Goal: Task Accomplishment & Management: Manage account settings

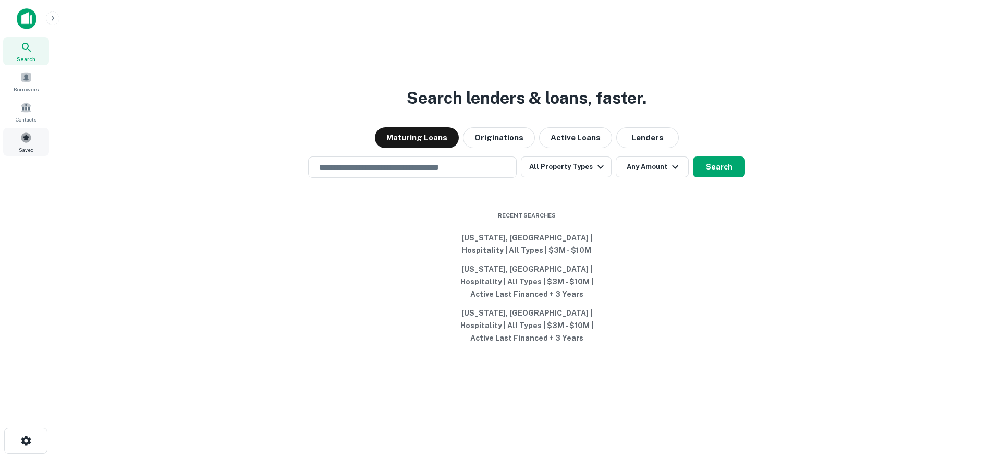
click at [24, 141] on span at bounding box center [25, 137] width 11 height 11
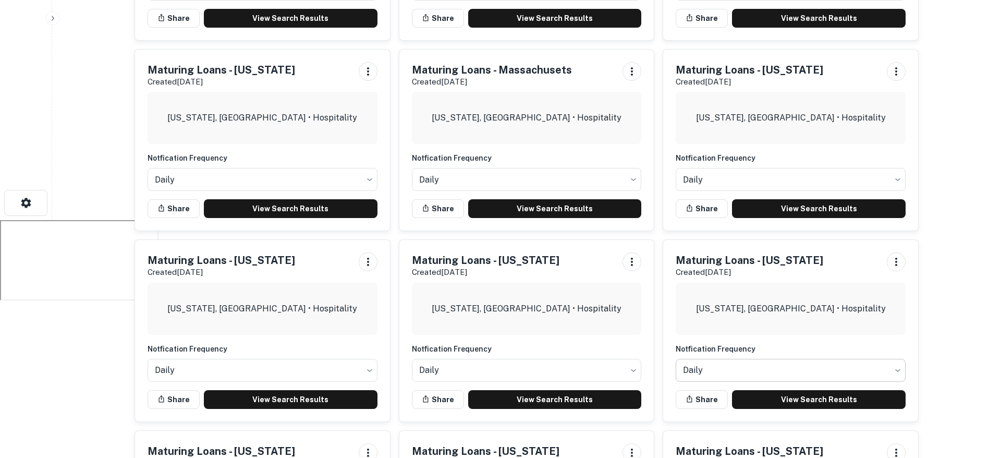
scroll to position [409, 0]
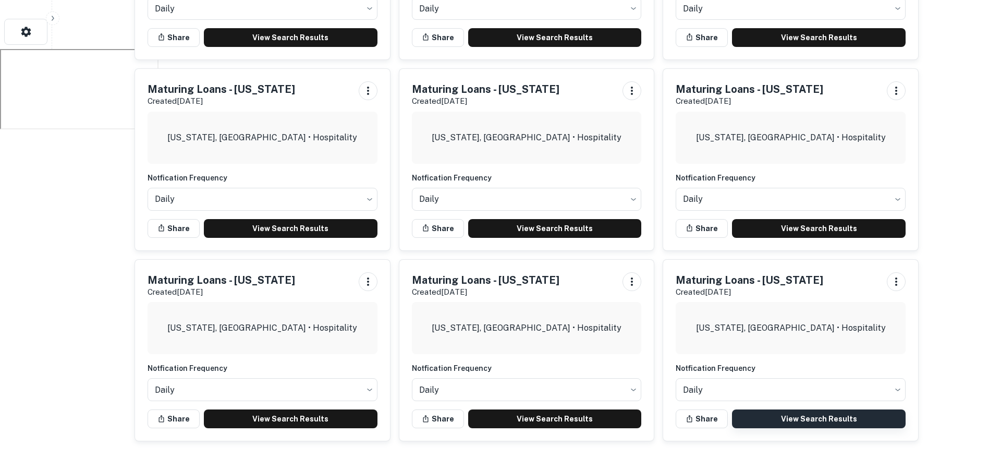
click at [812, 414] on link "View Search Results" at bounding box center [819, 418] width 174 height 19
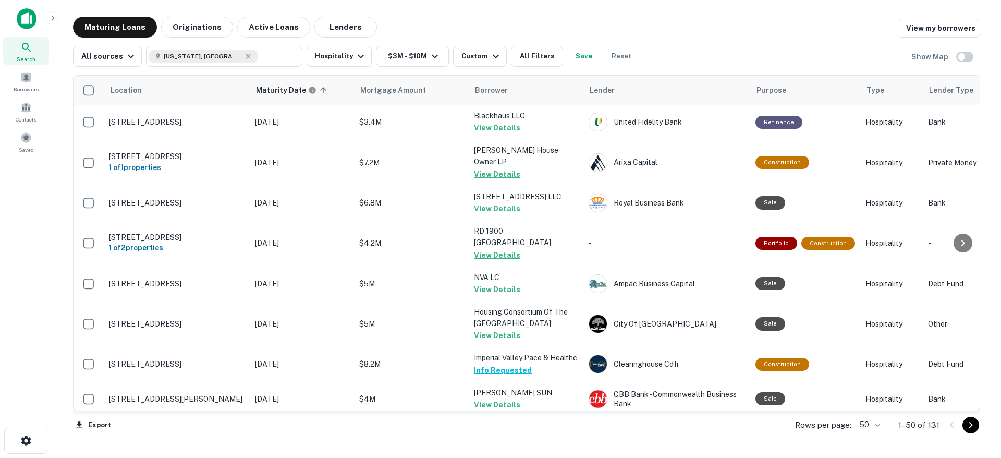
click at [872, 424] on body "Search Borrowers Contacts Saved Maturing Loans Originations Active Loans Lender…" at bounding box center [500, 229] width 1001 height 458
click at [878, 434] on li "100" at bounding box center [870, 435] width 30 height 19
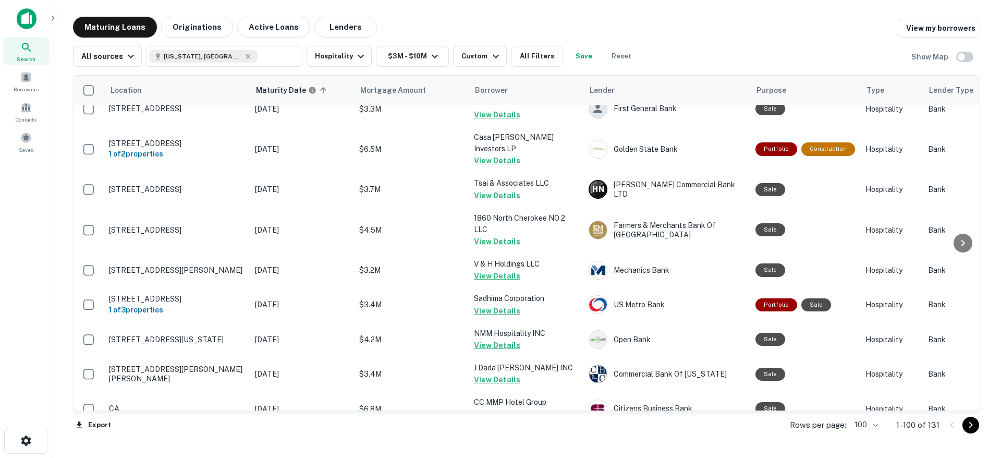
scroll to position [3338, 0]
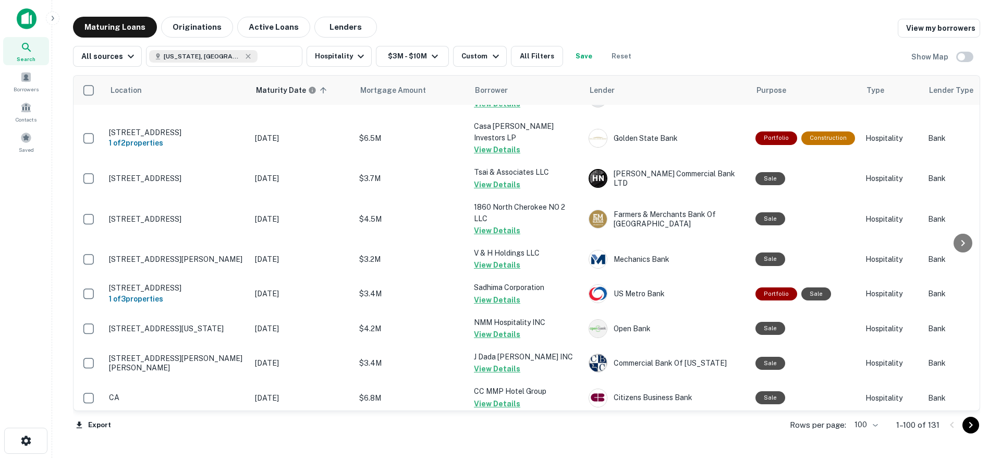
click at [969, 424] on icon "Go to next page" at bounding box center [970, 425] width 13 height 13
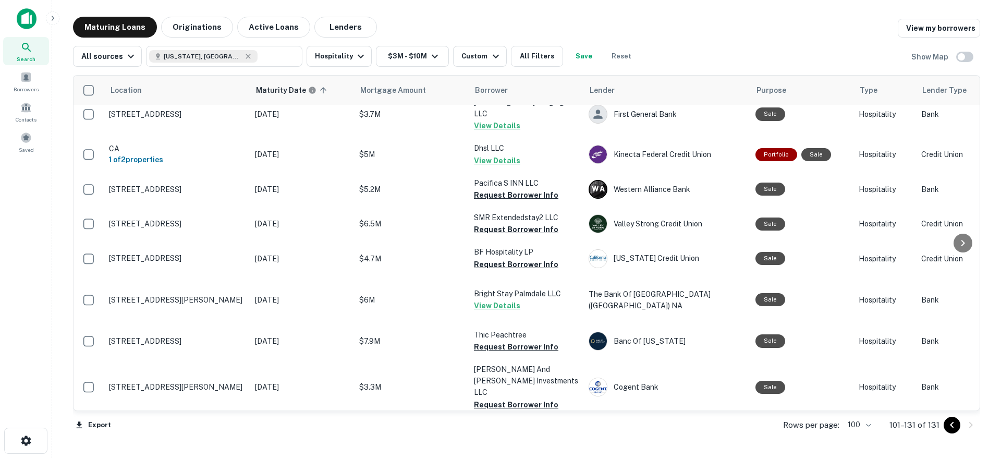
scroll to position [227, 0]
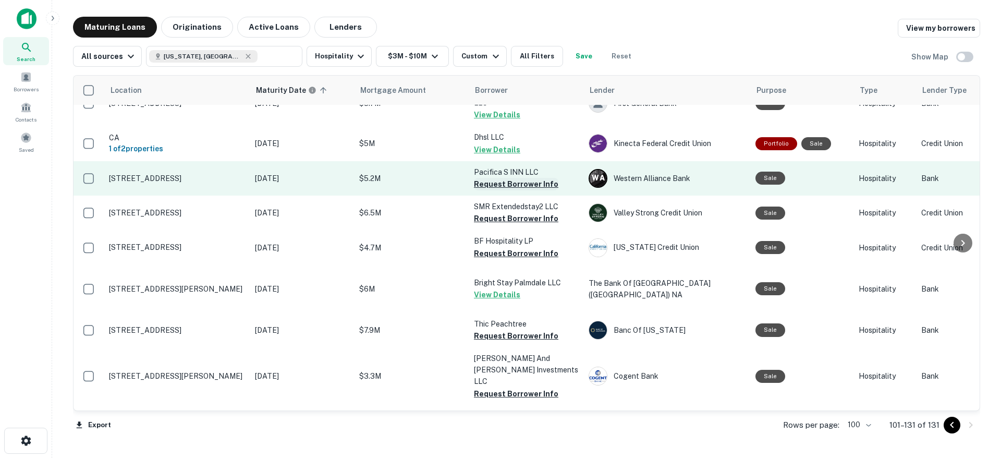
click at [509, 178] on button "Request Borrower Info" at bounding box center [516, 184] width 84 height 13
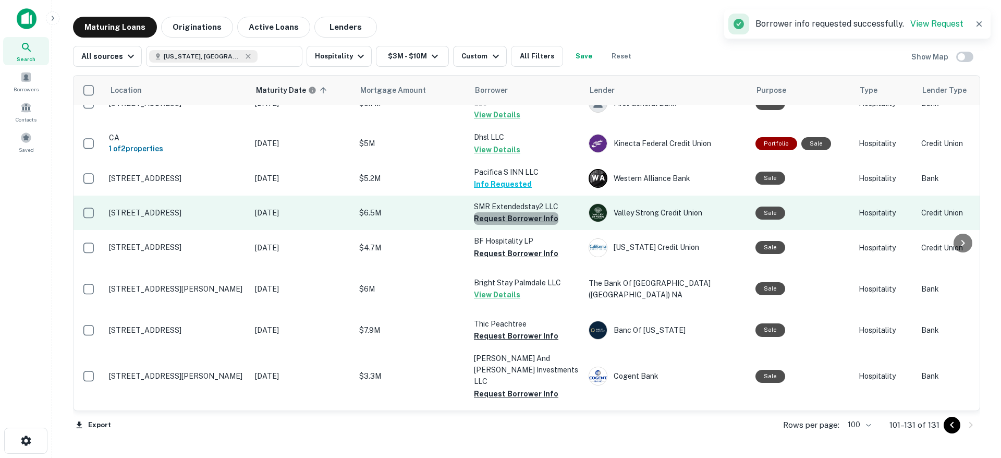
click at [516, 212] on button "Request Borrower Info" at bounding box center [516, 218] width 84 height 13
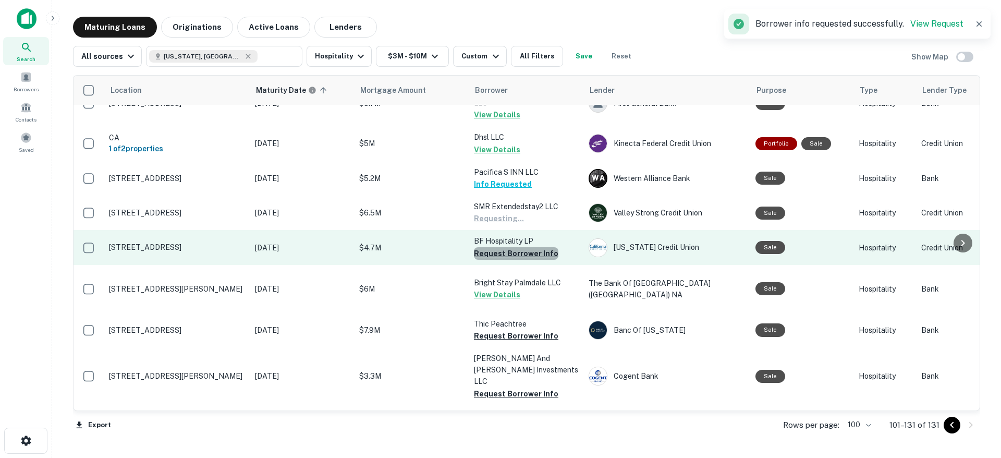
click at [518, 247] on button "Request Borrower Info" at bounding box center [516, 253] width 84 height 13
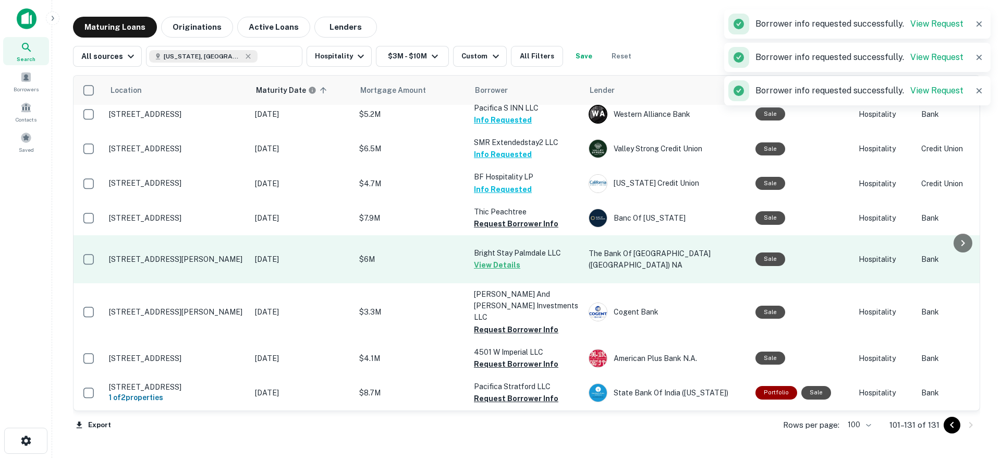
scroll to position [323, 0]
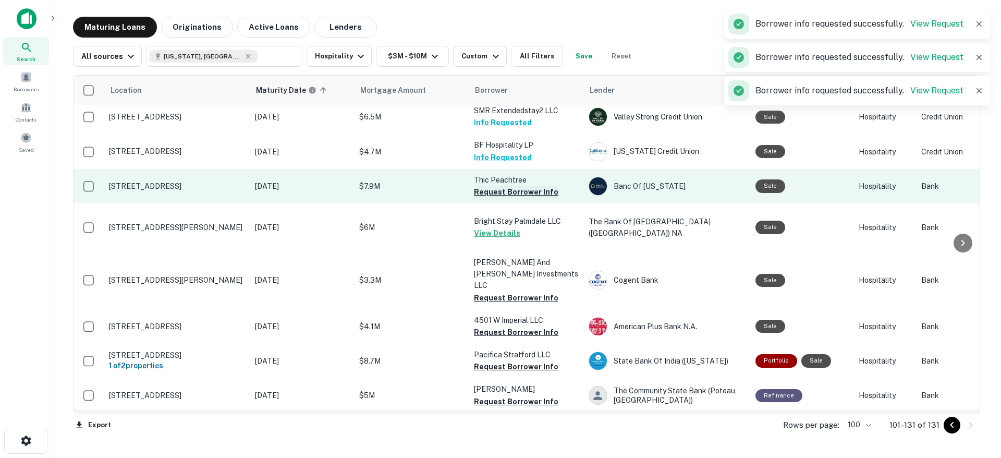
click at [519, 186] on button "Request Borrower Info" at bounding box center [516, 192] width 84 height 13
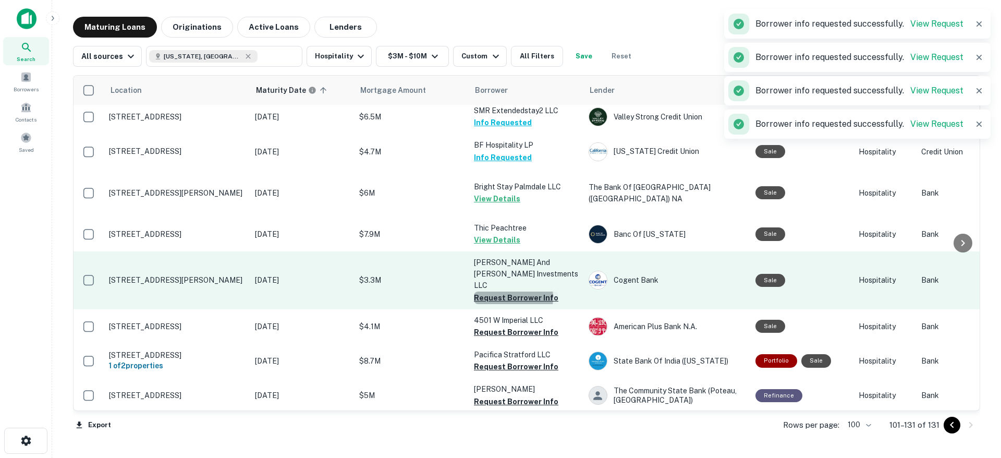
click at [510, 291] on button "Request Borrower Info" at bounding box center [516, 297] width 84 height 13
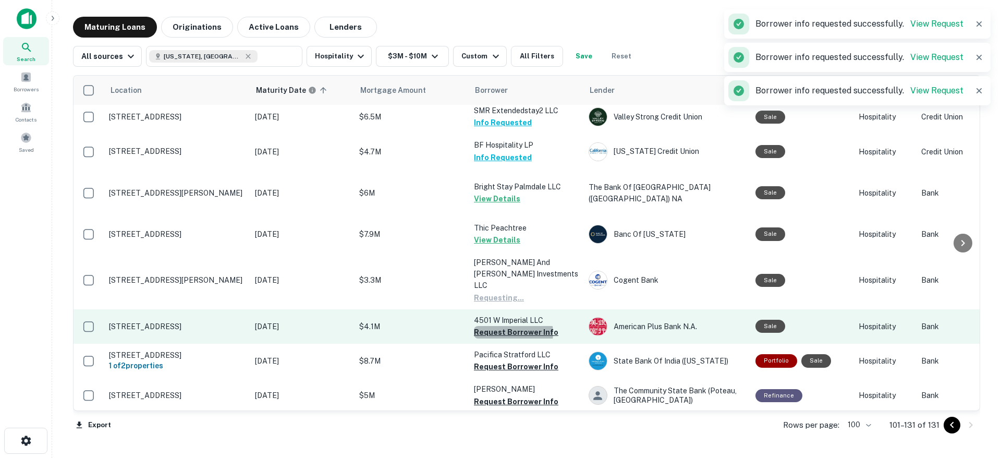
click at [513, 326] on button "Request Borrower Info" at bounding box center [516, 332] width 84 height 13
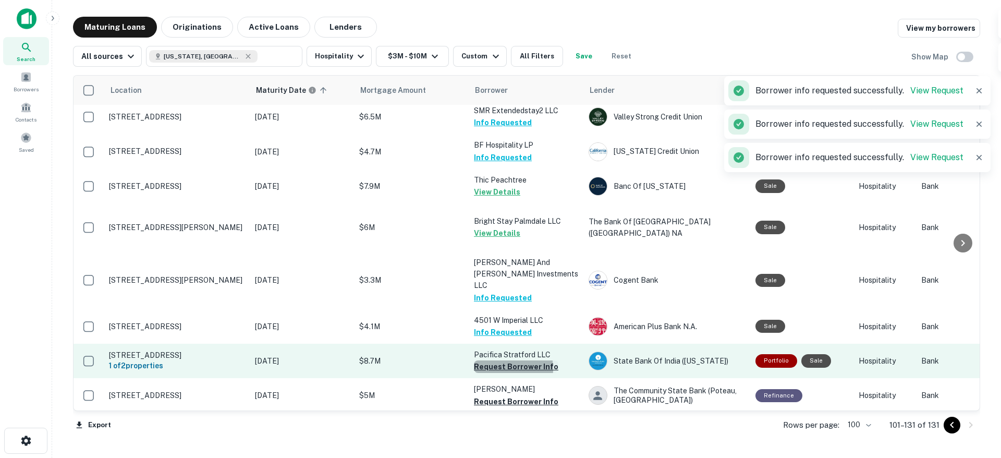
click at [503, 360] on button "Request Borrower Info" at bounding box center [516, 366] width 84 height 13
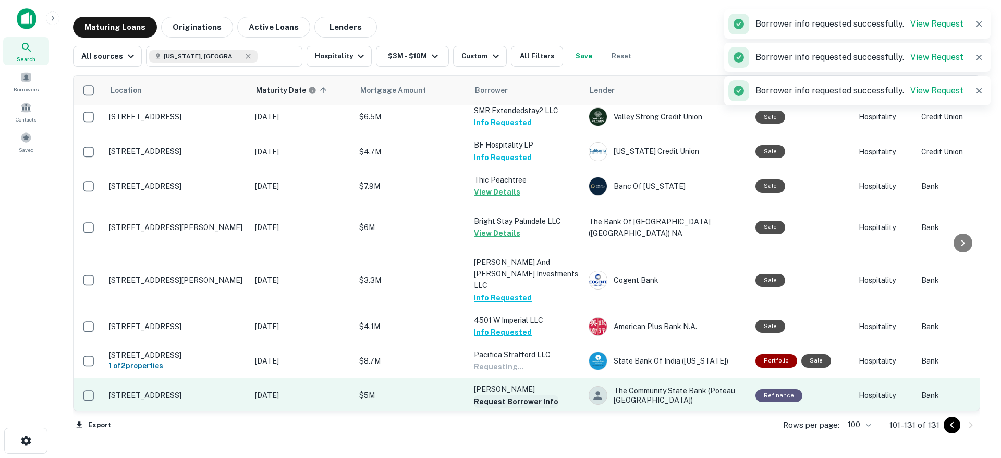
click at [505, 395] on button "Request Borrower Info" at bounding box center [516, 401] width 84 height 13
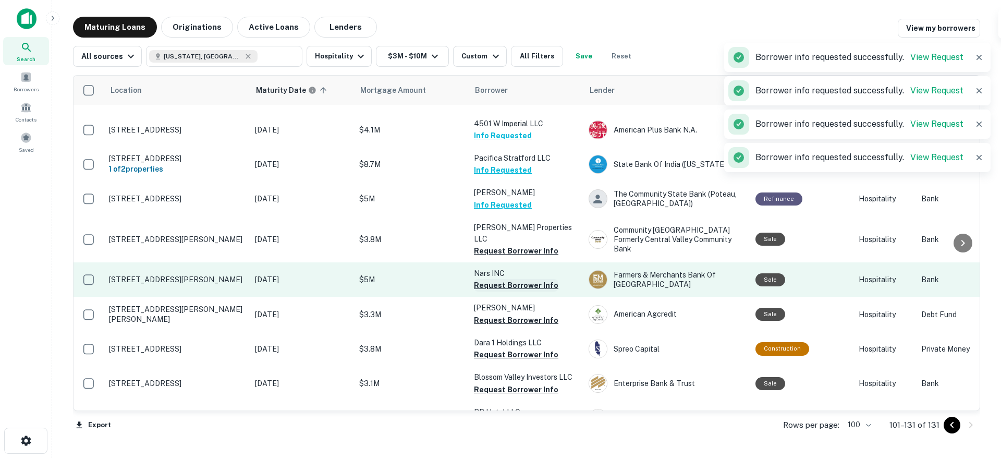
scroll to position [526, 0]
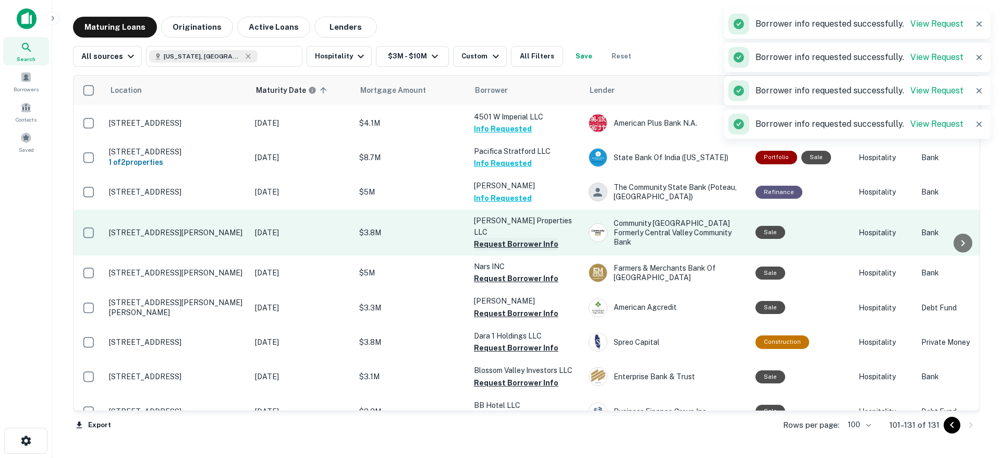
click at [518, 238] on button "Request Borrower Info" at bounding box center [516, 244] width 84 height 13
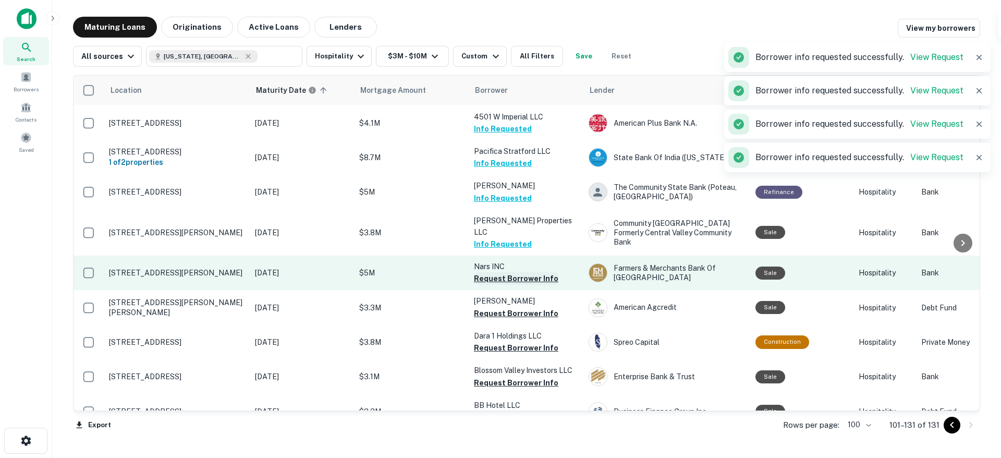
click at [512, 272] on button "Request Borrower Info" at bounding box center [516, 278] width 84 height 13
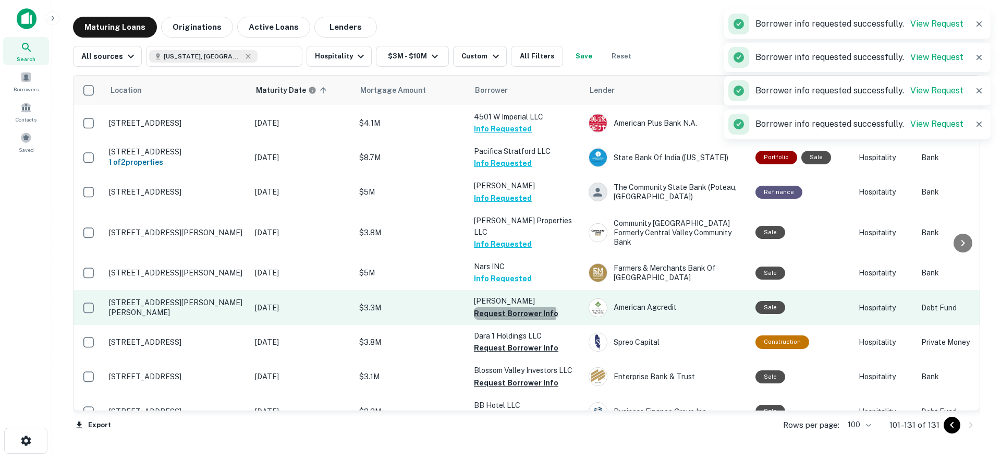
click at [515, 307] on button "Request Borrower Info" at bounding box center [516, 313] width 84 height 13
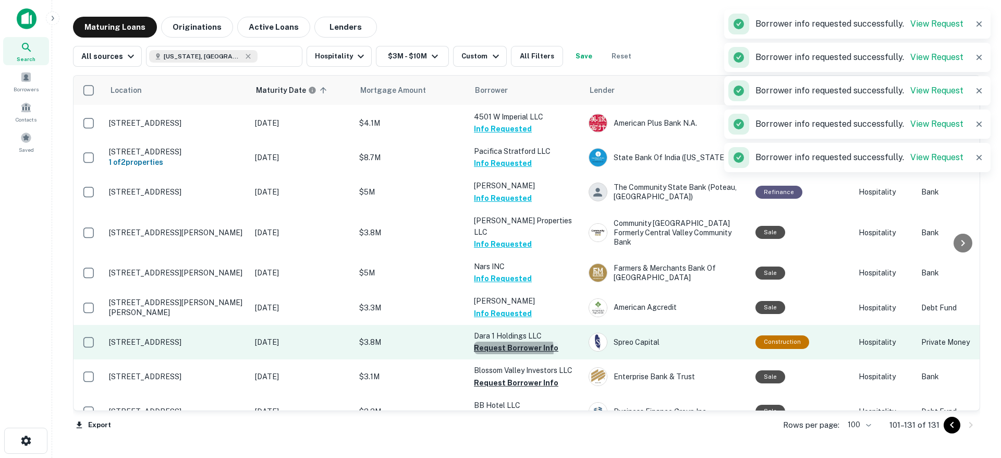
click at [511, 341] on button "Request Borrower Info" at bounding box center [516, 347] width 84 height 13
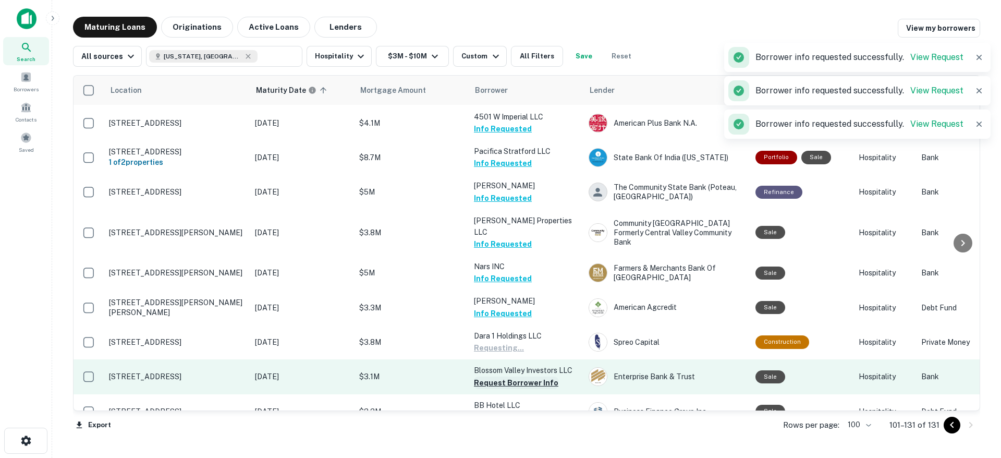
click at [523, 376] on button "Request Borrower Info" at bounding box center [516, 382] width 84 height 13
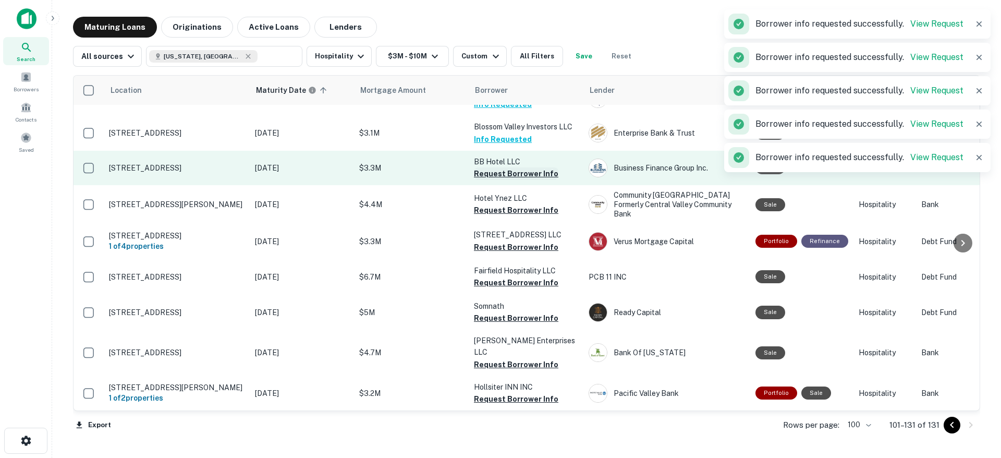
scroll to position [768, 0]
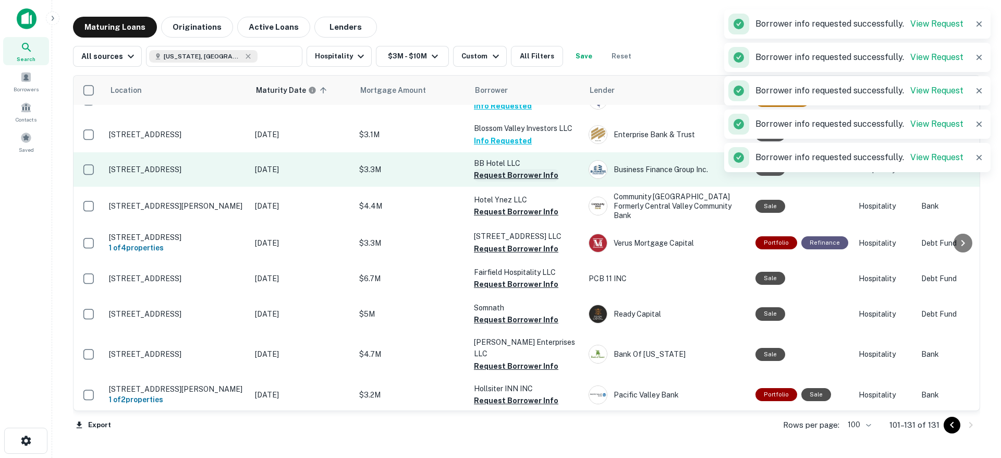
click at [512, 169] on button "Request Borrower Info" at bounding box center [516, 175] width 84 height 13
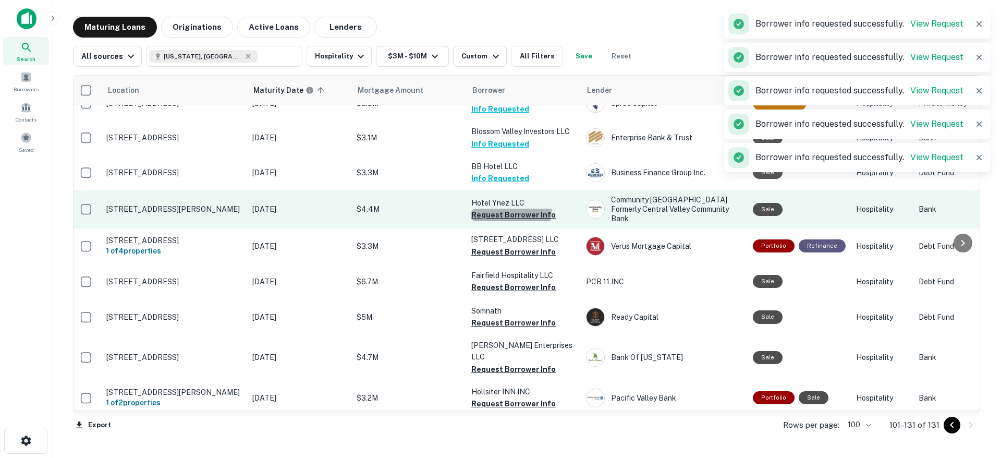
scroll to position [764, 3]
click at [507, 210] on button "Request Borrower Info" at bounding box center [513, 216] width 84 height 13
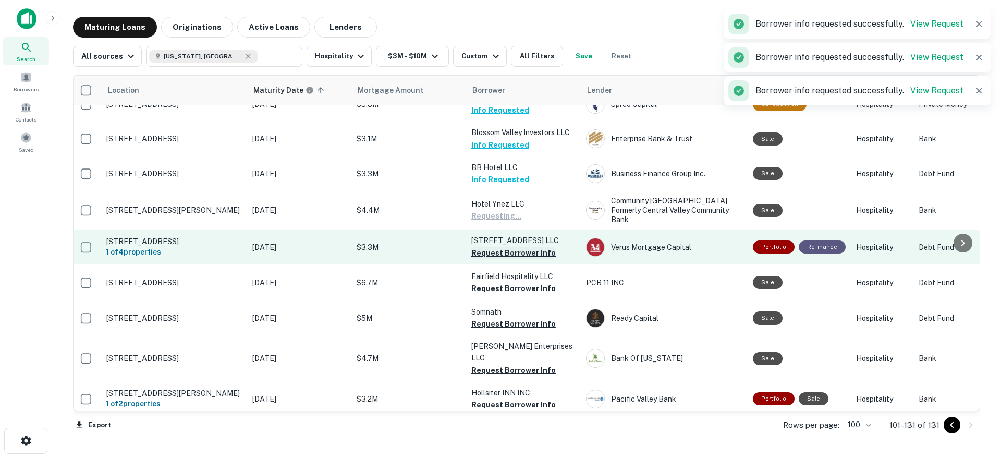
click at [505, 247] on button "Request Borrower Info" at bounding box center [513, 253] width 84 height 13
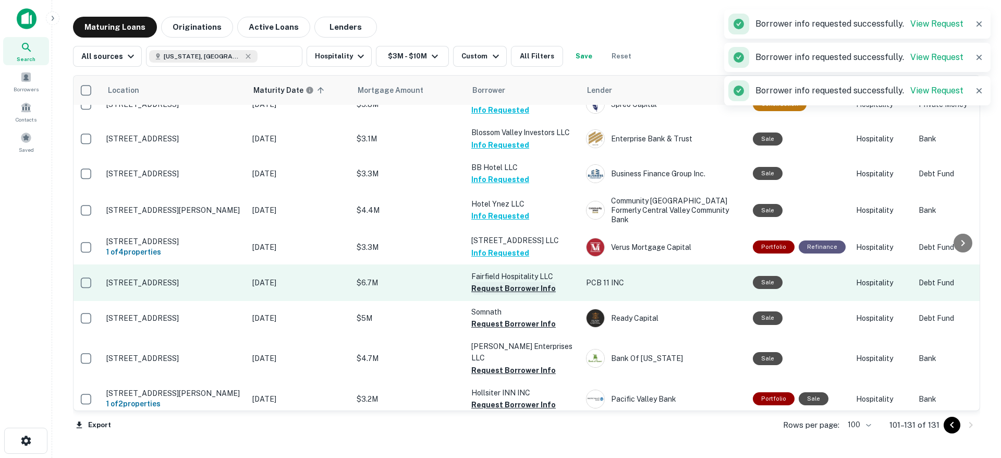
click at [498, 282] on button "Request Borrower Info" at bounding box center [513, 288] width 84 height 13
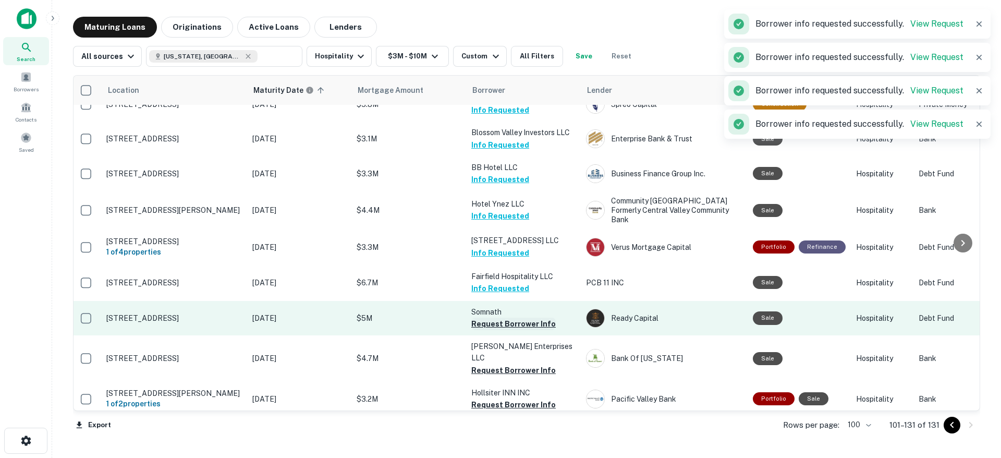
click at [503, 317] on button "Request Borrower Info" at bounding box center [513, 323] width 84 height 13
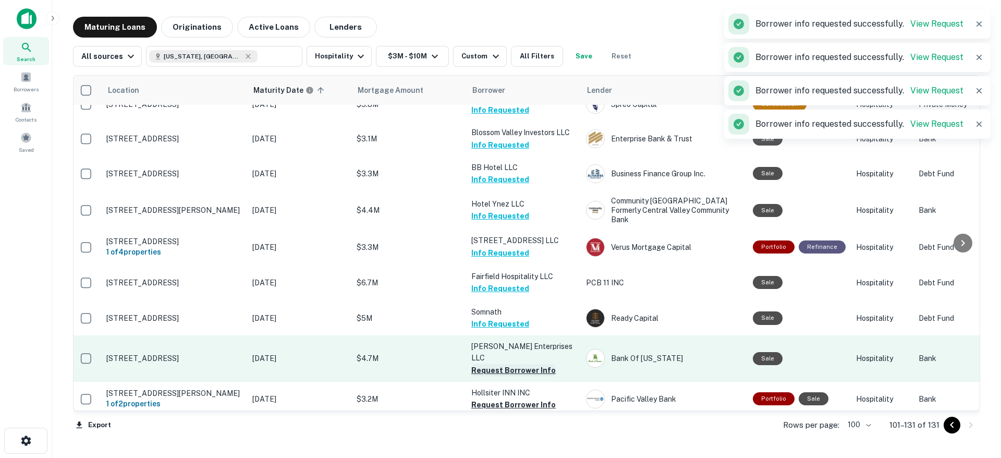
click at [526, 364] on button "Request Borrower Info" at bounding box center [513, 370] width 84 height 13
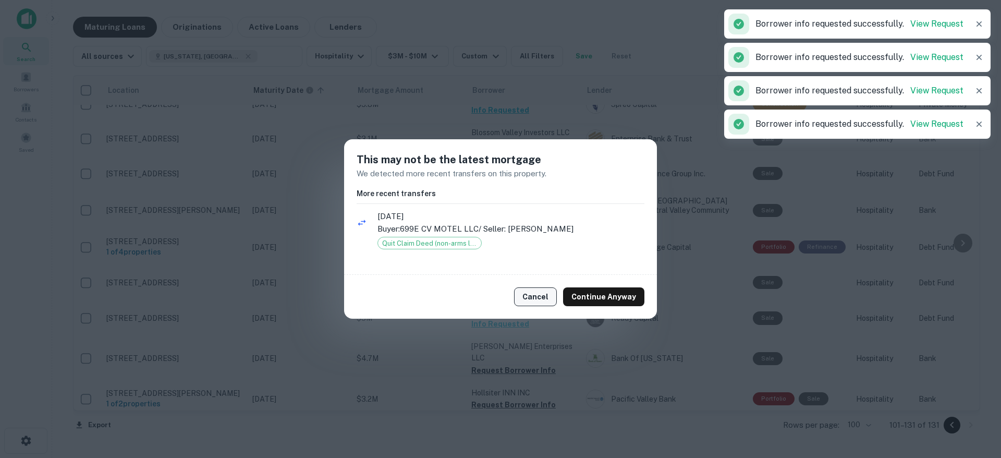
click at [533, 295] on button "Cancel" at bounding box center [535, 296] width 43 height 19
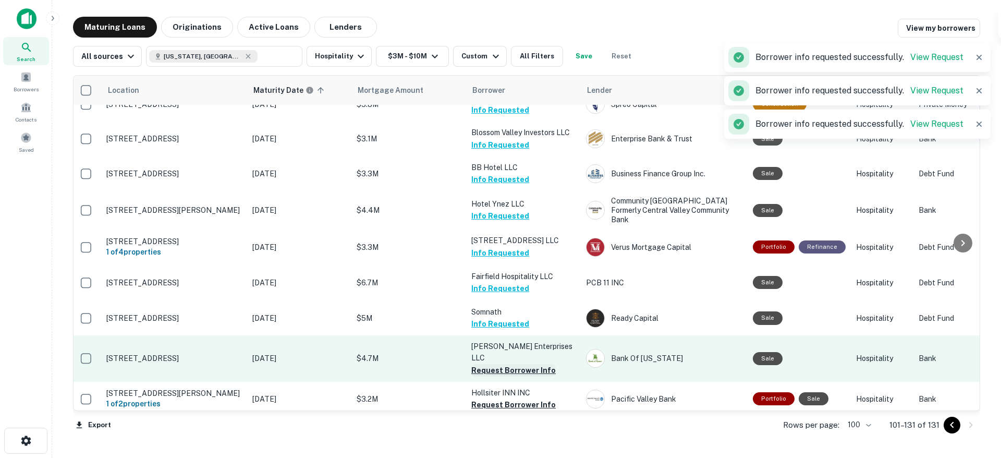
scroll to position [818, 3]
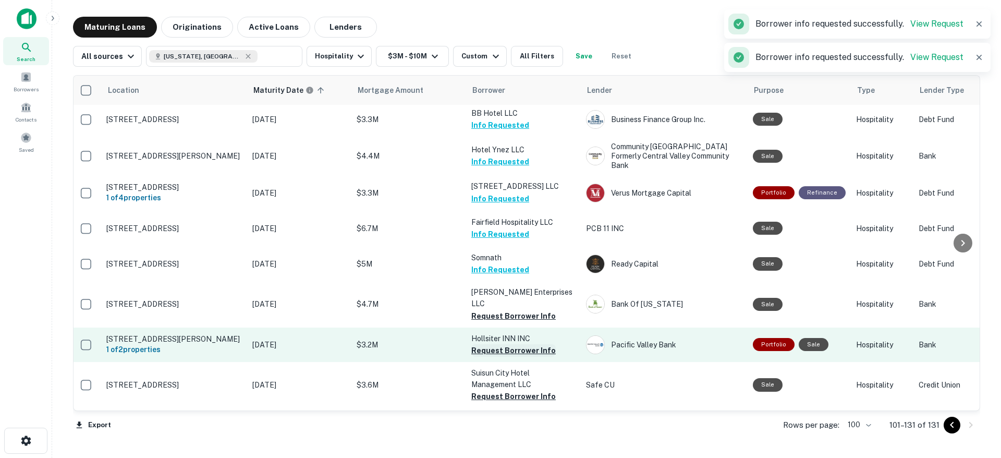
click at [525, 344] on button "Request Borrower Info" at bounding box center [513, 350] width 84 height 13
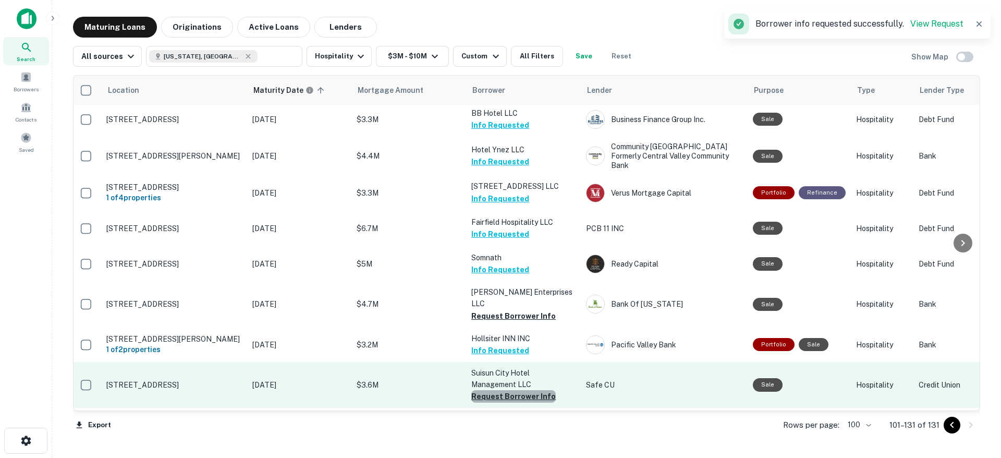
click at [526, 390] on button "Request Borrower Info" at bounding box center [513, 396] width 84 height 13
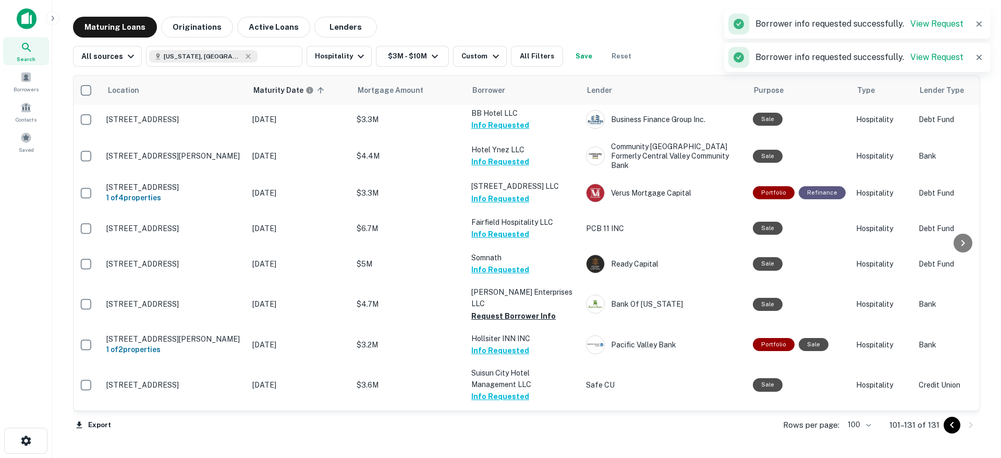
click at [523, 457] on button "Request Borrower Info" at bounding box center [513, 465] width 84 height 13
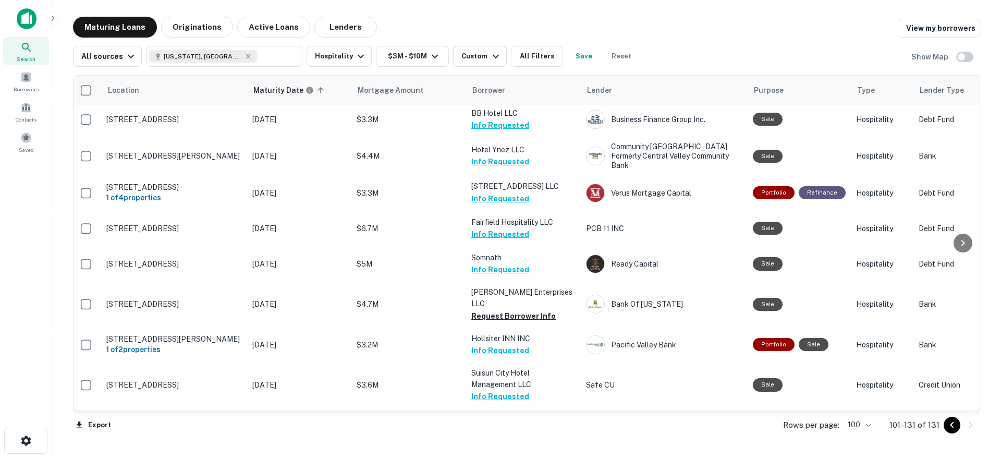
click at [490, 457] on button "Request Borrower Info" at bounding box center [513, 465] width 84 height 13
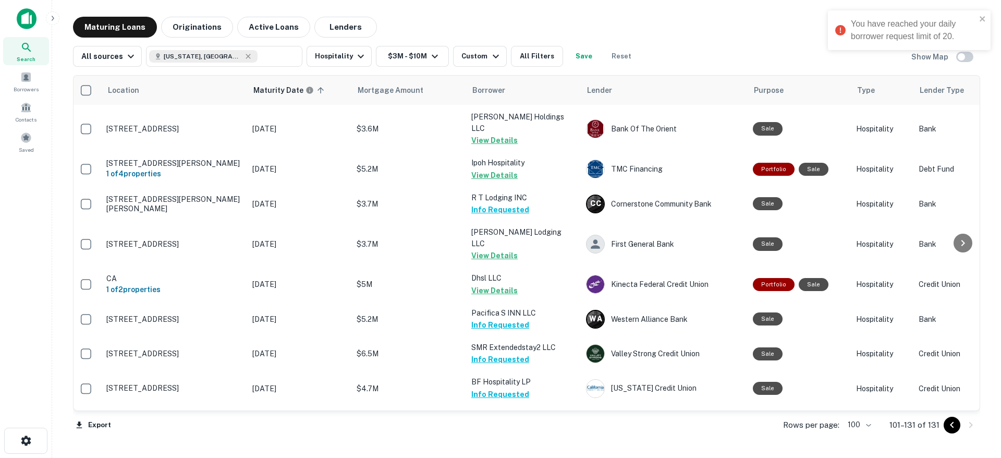
scroll to position [0, 2]
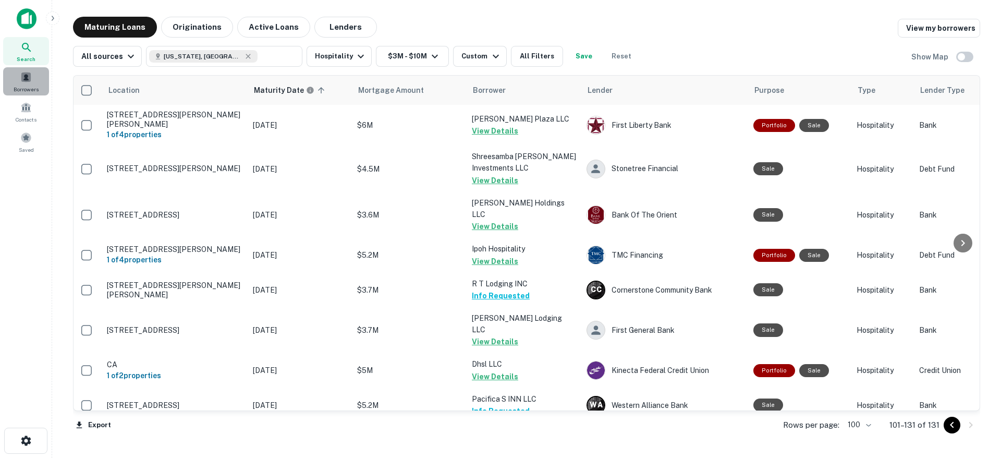
click at [22, 87] on span "Borrowers" at bounding box center [26, 89] width 25 height 8
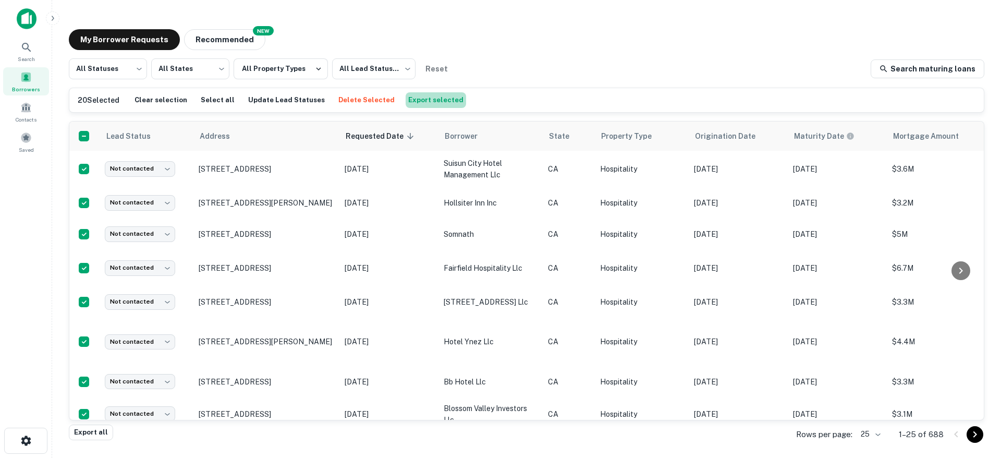
click at [418, 102] on button "Export selected" at bounding box center [436, 100] width 60 height 16
click at [570, 68] on div "All Statuses *** ​ All States *** ​ All Property Types All Lead Statuses *** ​ …" at bounding box center [526, 68] width 915 height 21
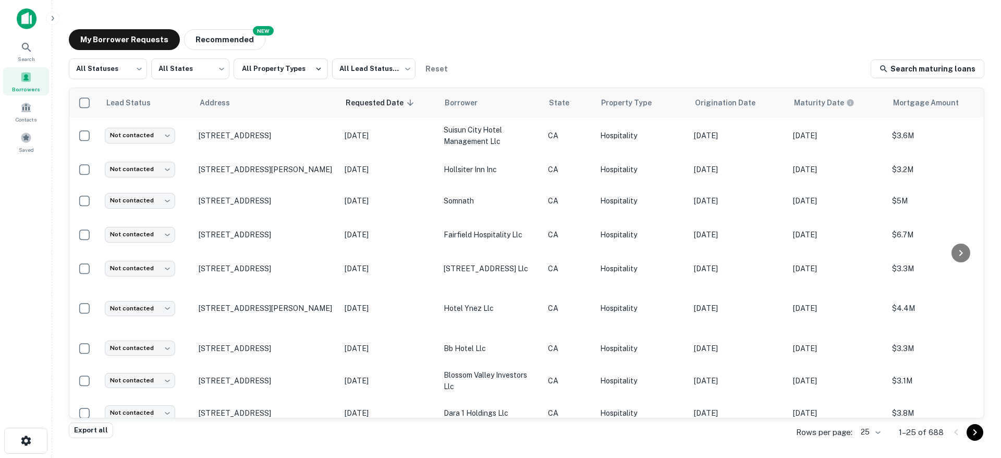
click at [785, 57] on div "My Borrower Requests NEW Recommended All Statuses *** ​ All States *** ​ All Pr…" at bounding box center [526, 227] width 932 height 412
click at [520, 26] on div "My Borrower Requests NEW Recommended All Statuses *** ​ All States *** ​ All Pr…" at bounding box center [526, 227] width 932 height 412
